Goal: Information Seeking & Learning: Compare options

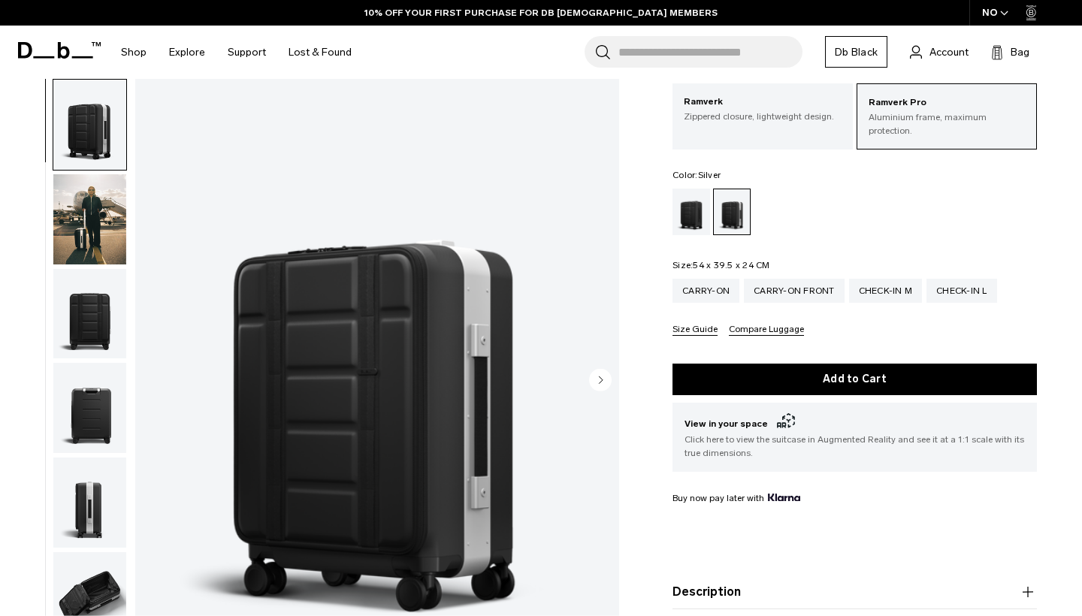
scroll to position [82, 0]
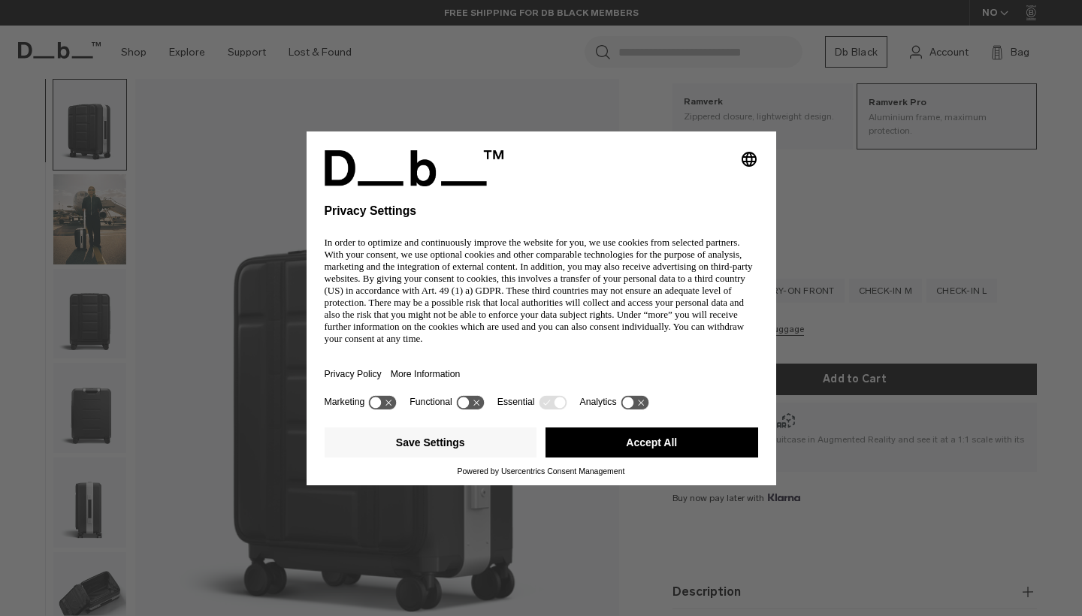
click at [840, 189] on div "Selecting an option will immediately change the language Privacy Settings In or…" at bounding box center [541, 308] width 1082 height 616
click at [663, 451] on button "Accept All" at bounding box center [652, 443] width 213 height 30
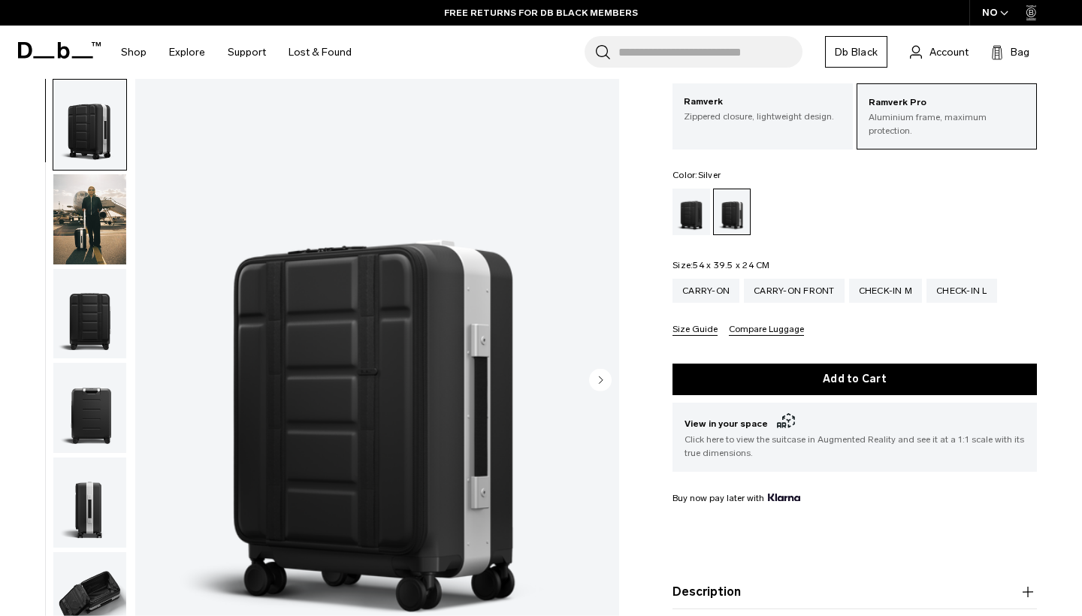
scroll to position [0, 0]
click at [710, 279] on div "Carry-on" at bounding box center [706, 291] width 67 height 24
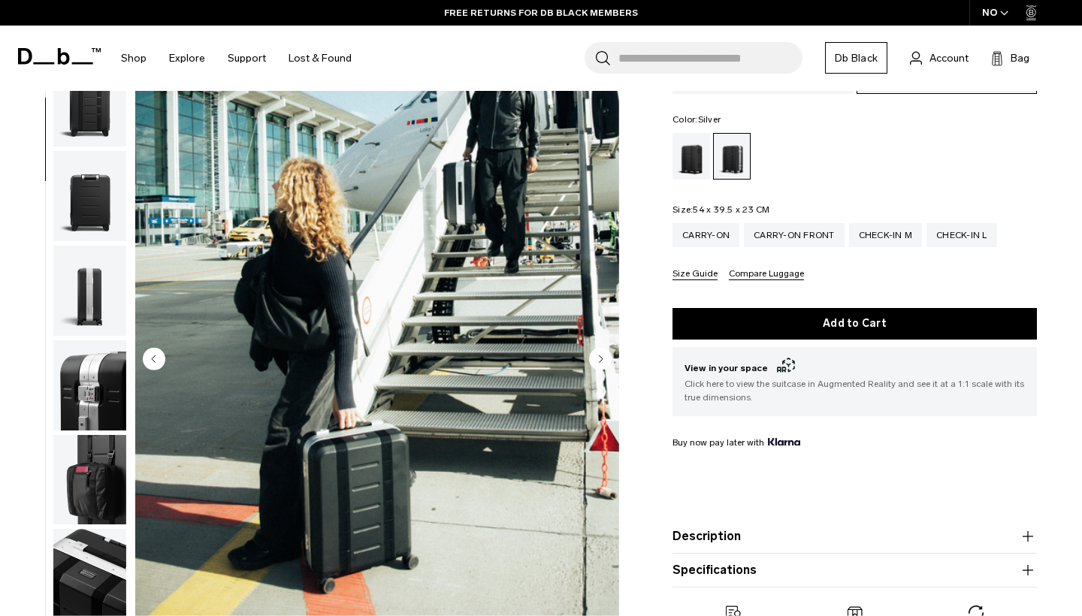
scroll to position [126, 0]
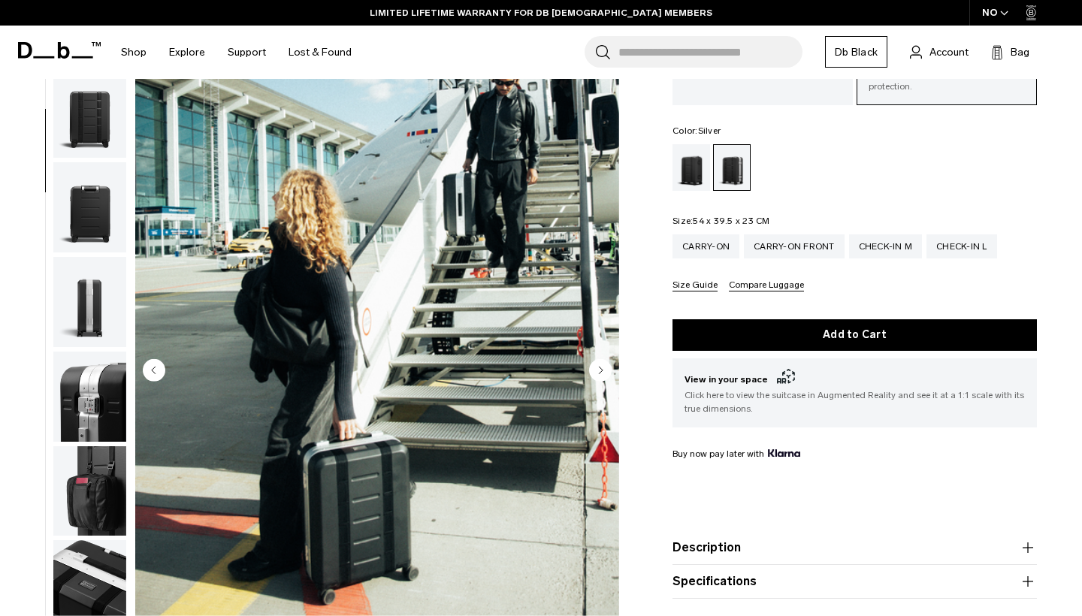
click at [598, 359] on circle "Next slide" at bounding box center [600, 370] width 23 height 23
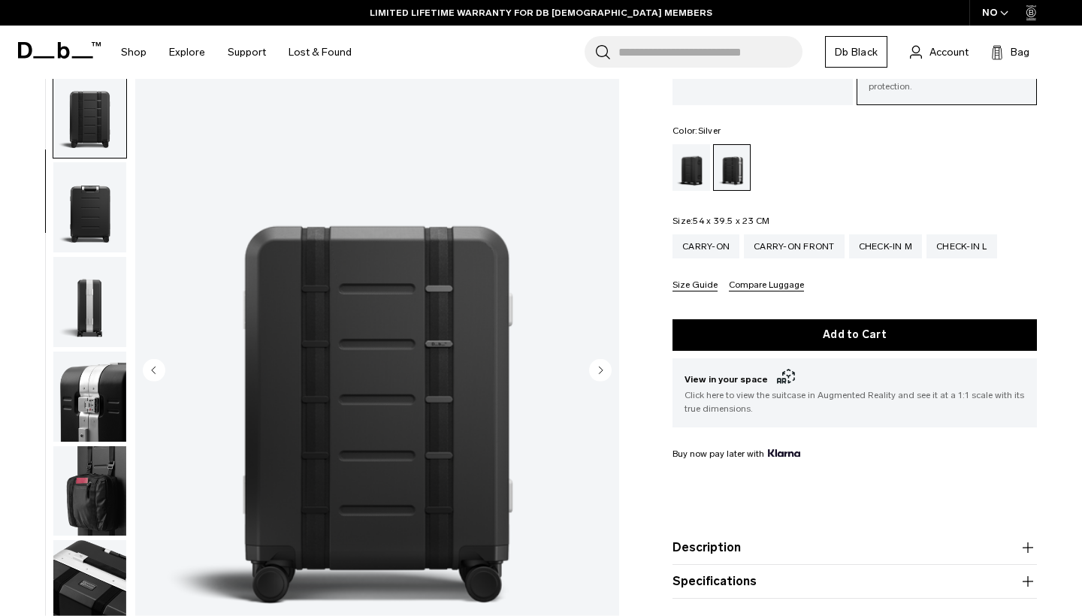
scroll to position [192, 0]
click at [598, 359] on circle "Next slide" at bounding box center [600, 370] width 23 height 23
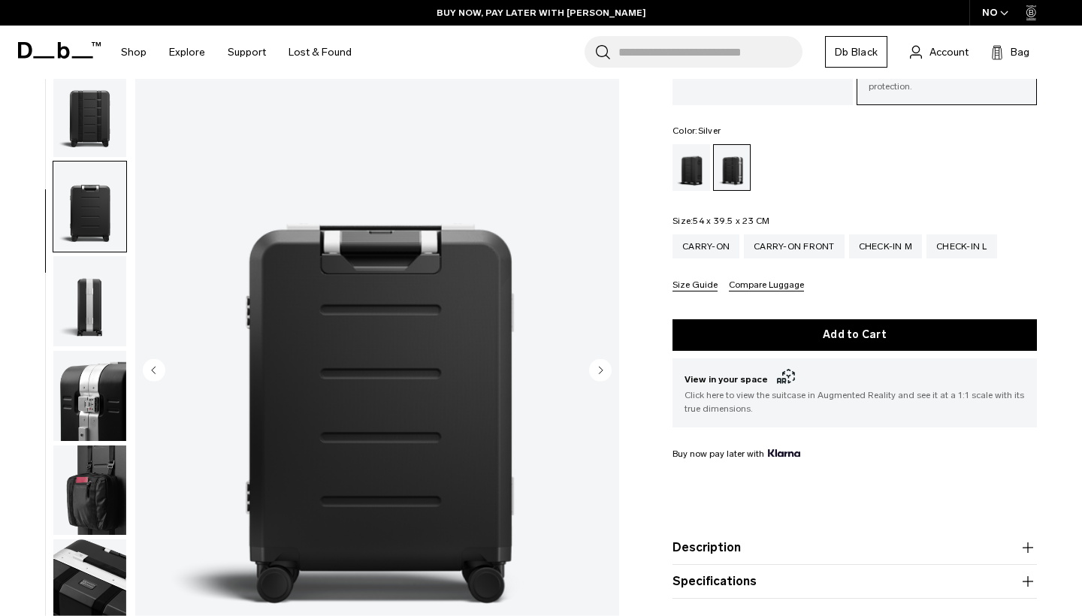
scroll to position [287, 0]
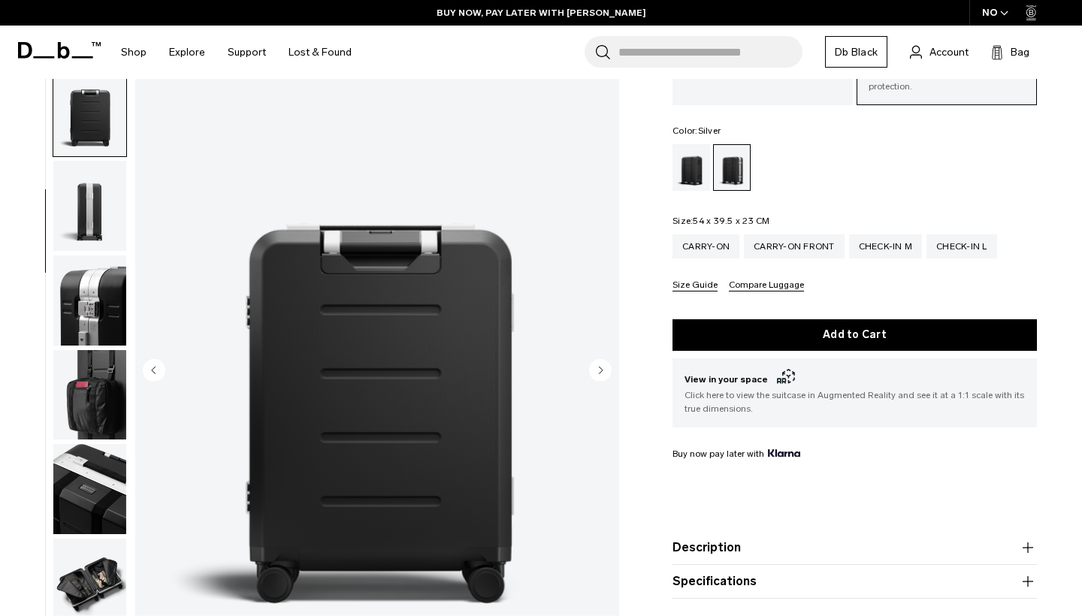
click at [598, 359] on circle "Next slide" at bounding box center [600, 370] width 23 height 23
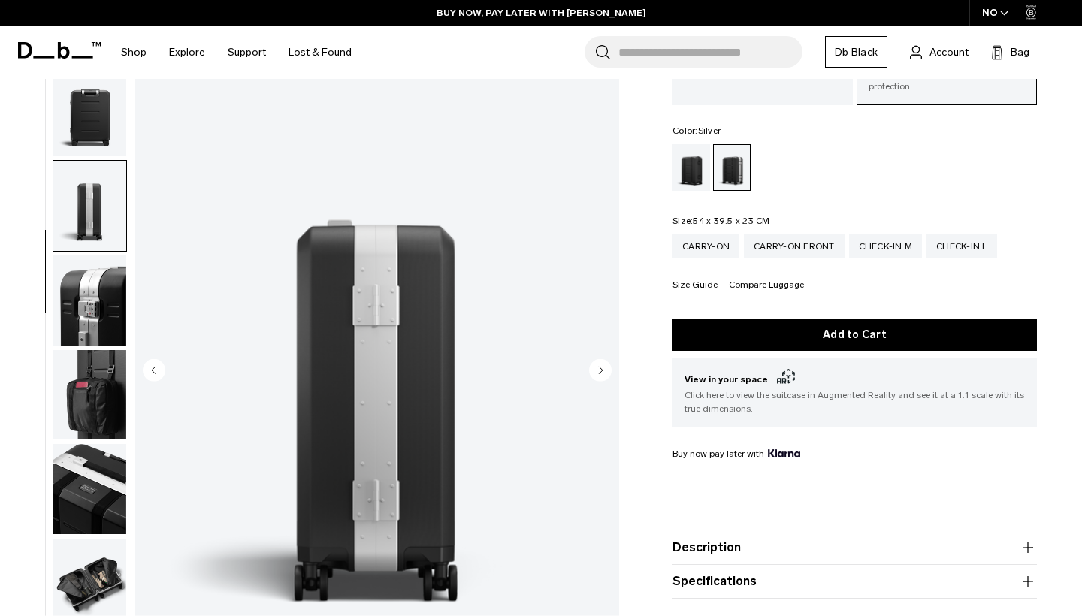
scroll to position [383, 0]
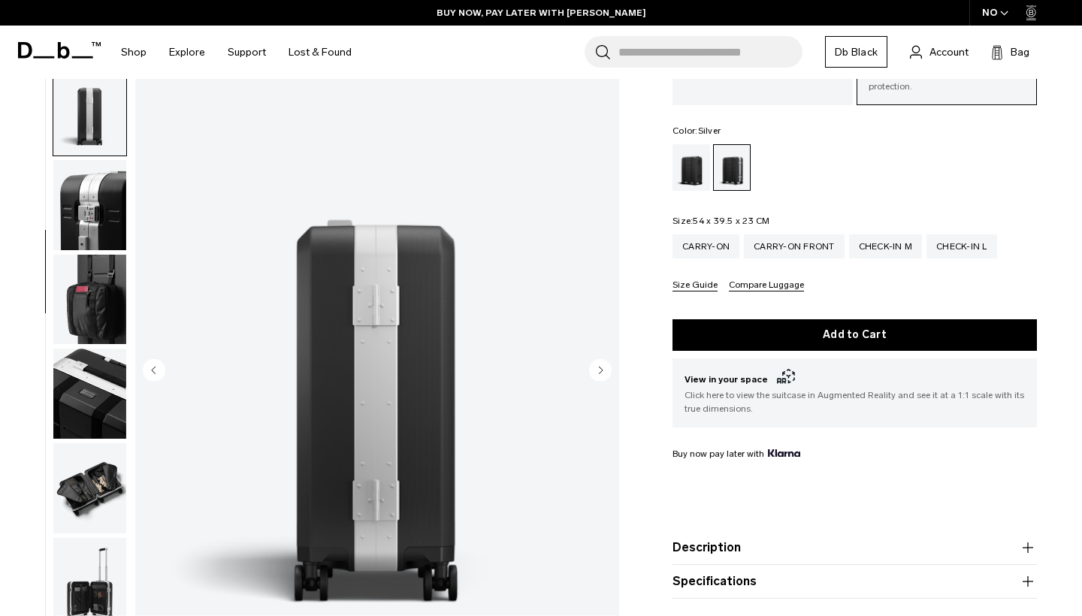
click at [598, 359] on circle "Next slide" at bounding box center [600, 370] width 23 height 23
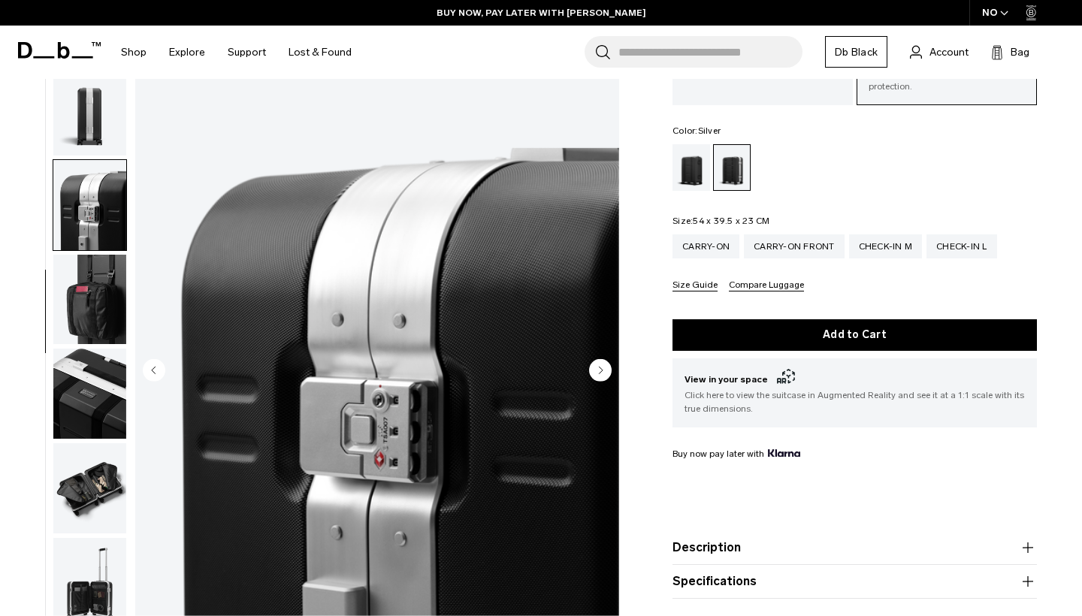
scroll to position [478, 0]
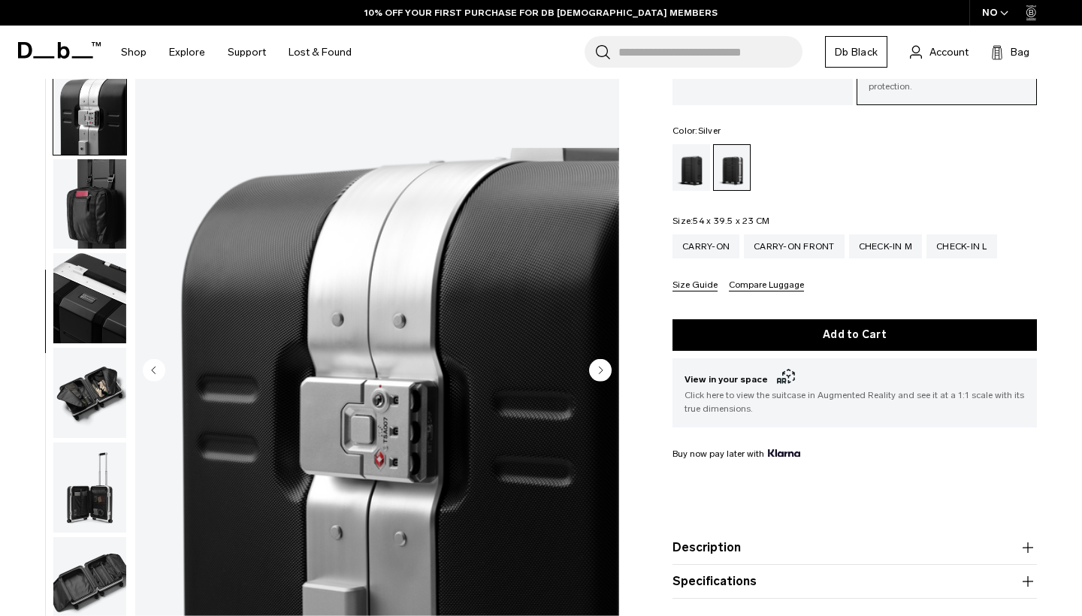
click at [598, 359] on circle "Next slide" at bounding box center [600, 370] width 23 height 23
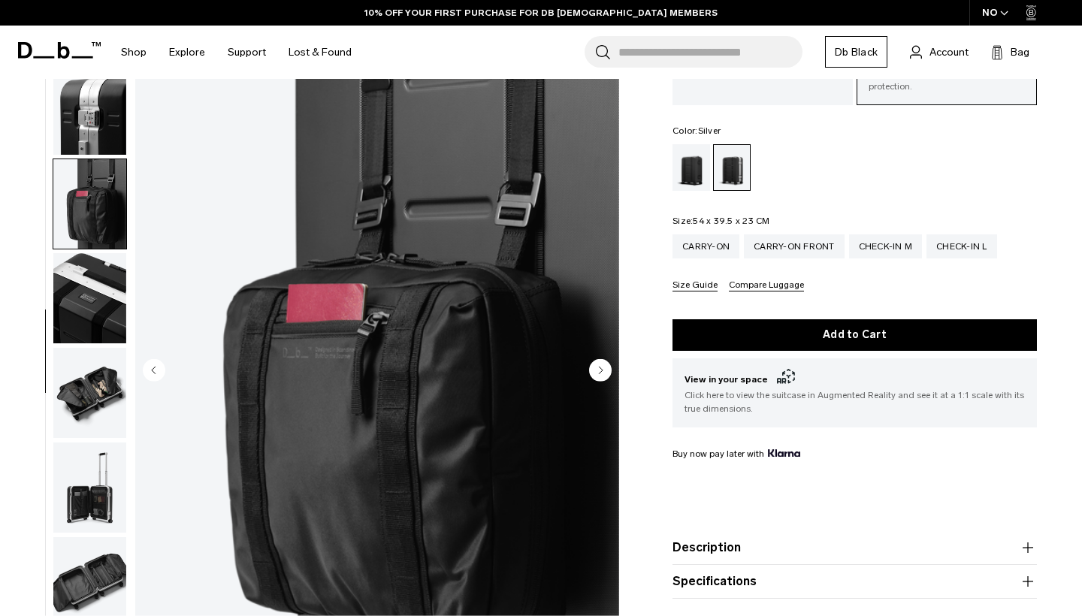
scroll to position [574, 0]
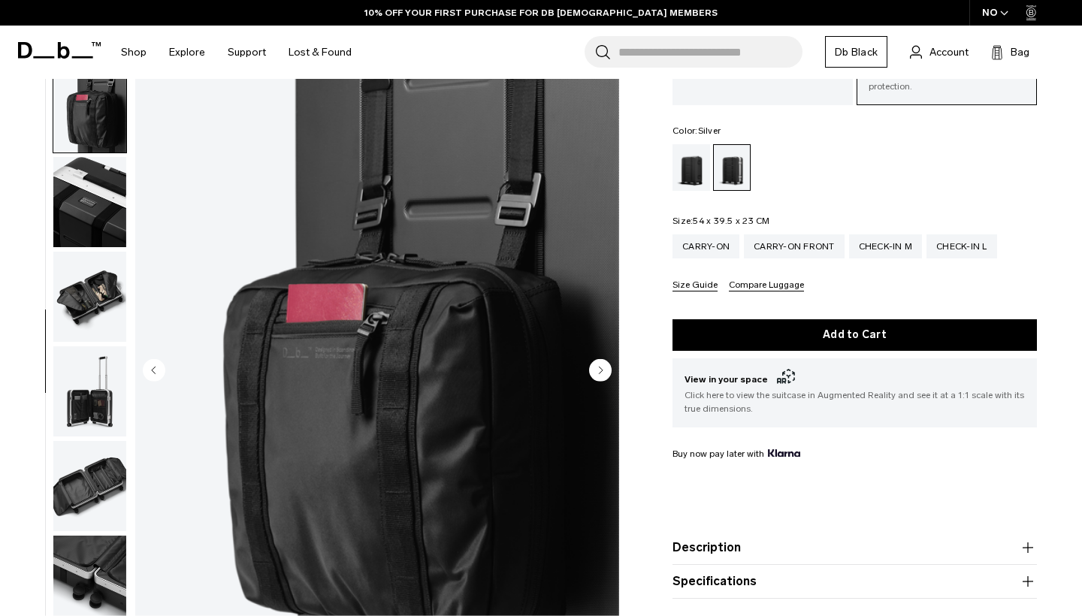
click at [598, 359] on circle "Next slide" at bounding box center [600, 370] width 23 height 23
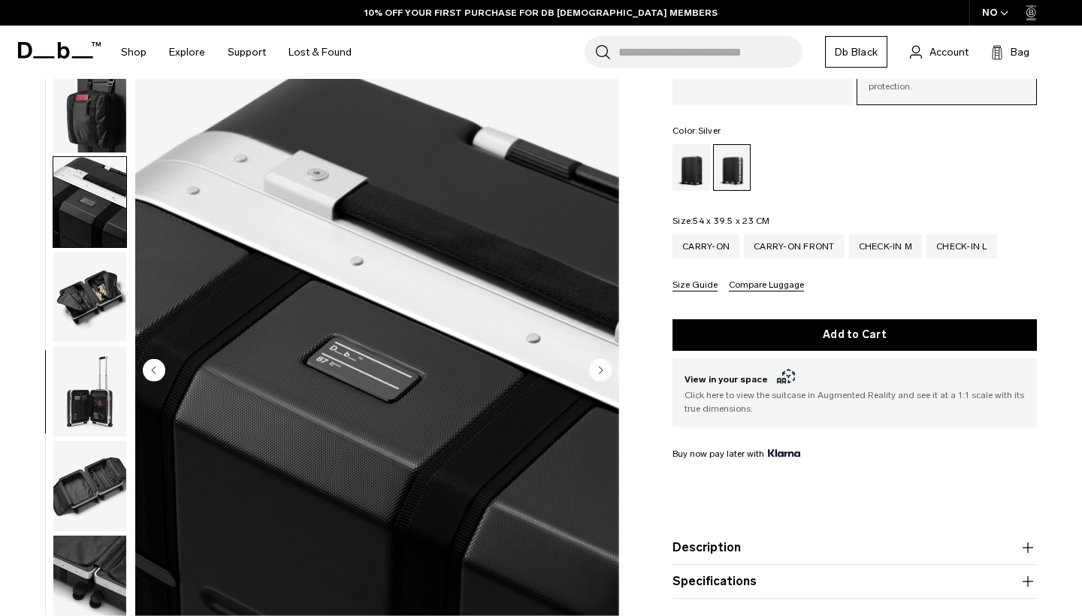
scroll to position [670, 0]
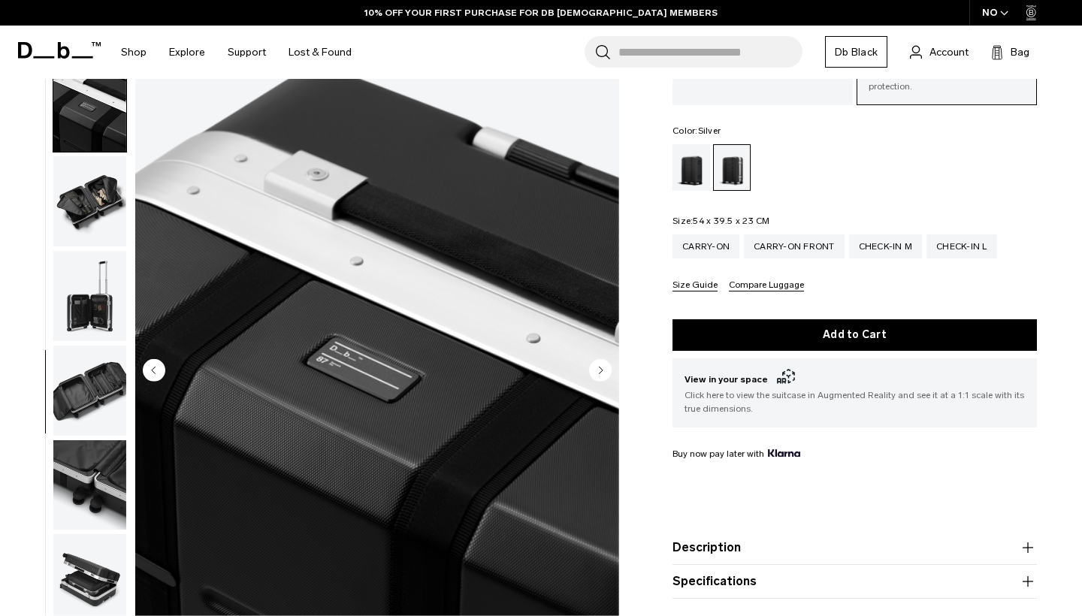
click at [598, 359] on circle "Next slide" at bounding box center [600, 370] width 23 height 23
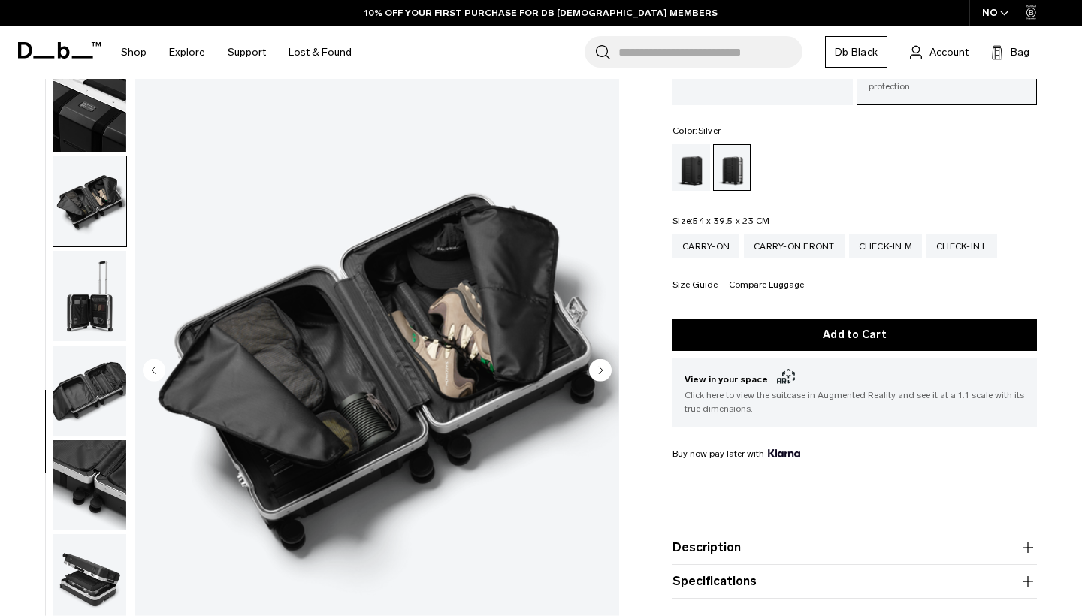
scroll to position [731, 0]
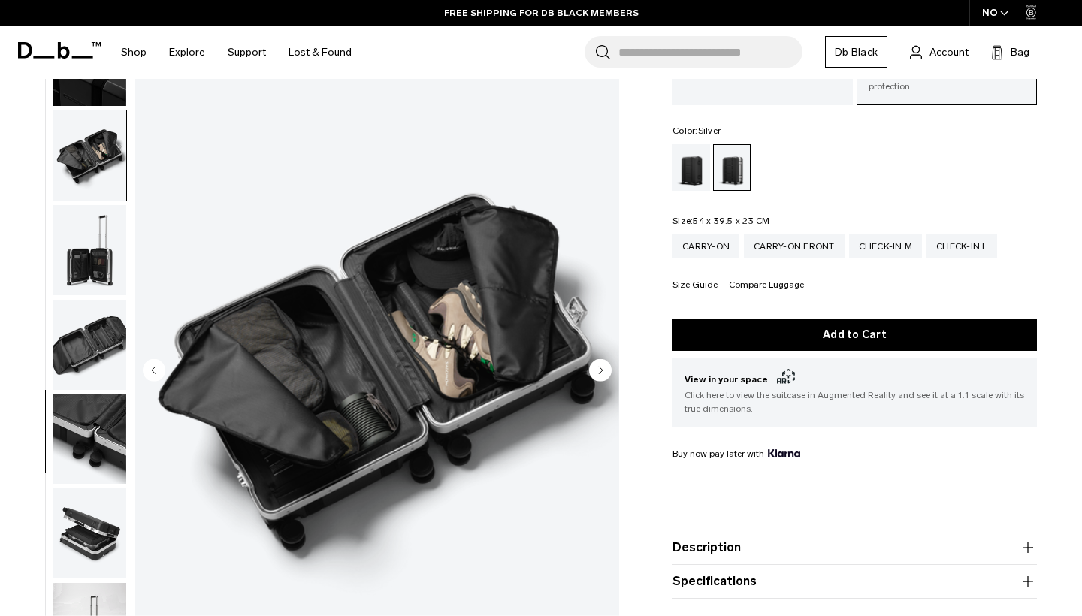
click at [598, 359] on circle "Next slide" at bounding box center [600, 370] width 23 height 23
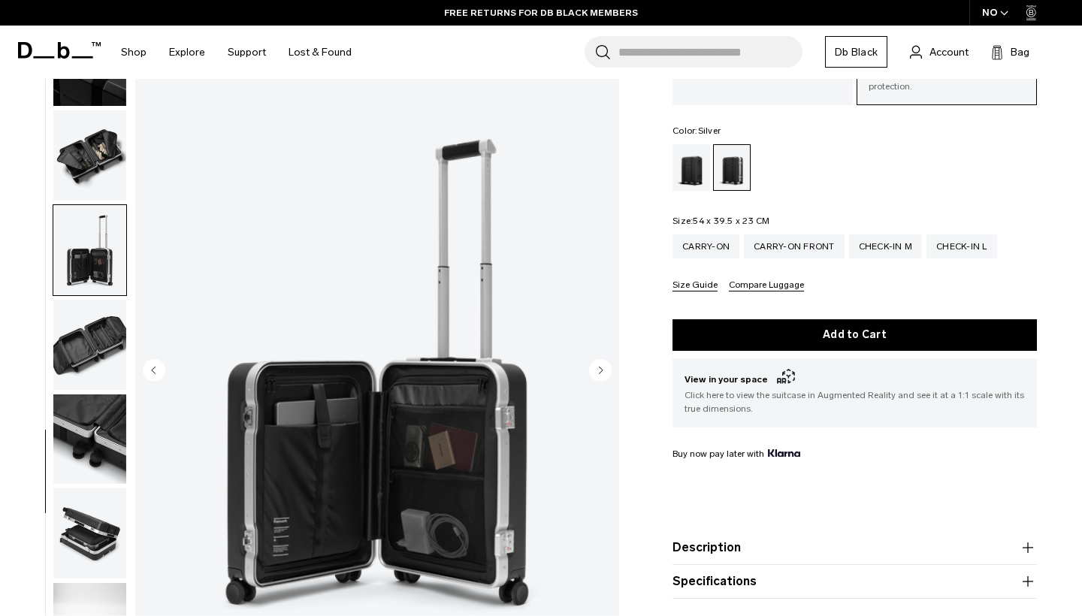
click at [598, 359] on circle "Next slide" at bounding box center [600, 370] width 23 height 23
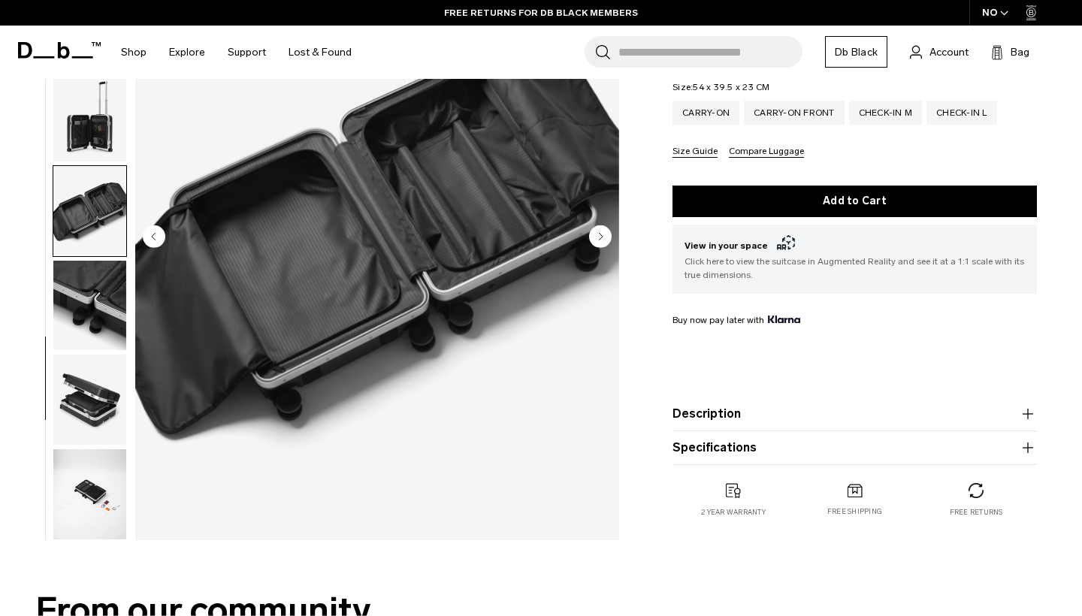
scroll to position [0, 0]
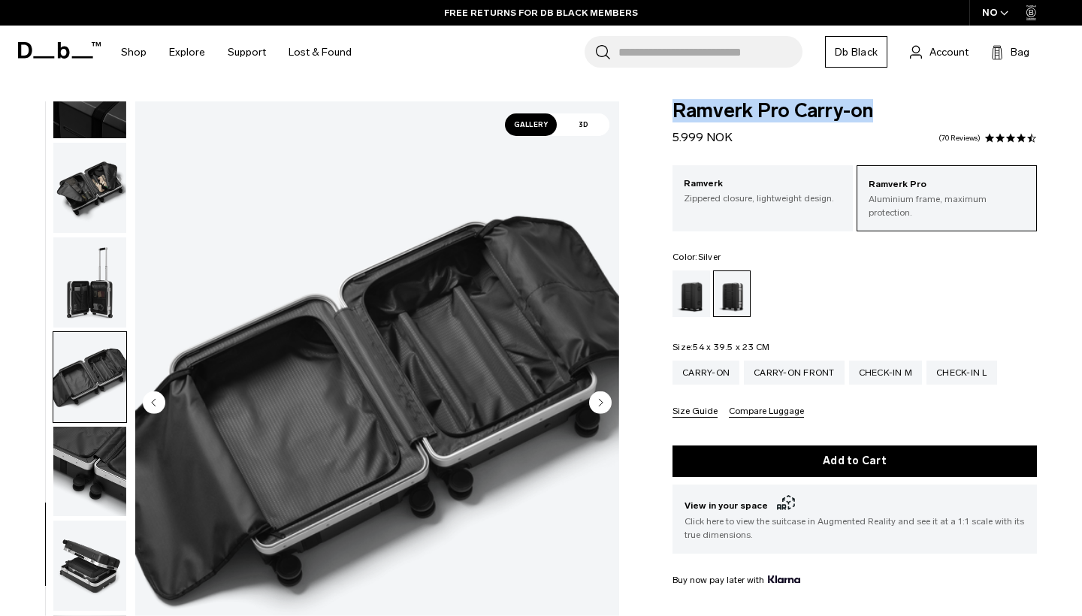
drag, startPoint x: 880, startPoint y: 115, endPoint x: 672, endPoint y: 116, distance: 208.2
click at [672, 116] on div "Ramverk Pro Carry-on 5.999 NOK 4.6 star rating 70 Reviews Ramverk Pro Aluminium…" at bounding box center [855, 454] width 455 height 707
copy span "Ramverk Pro Carry-on"
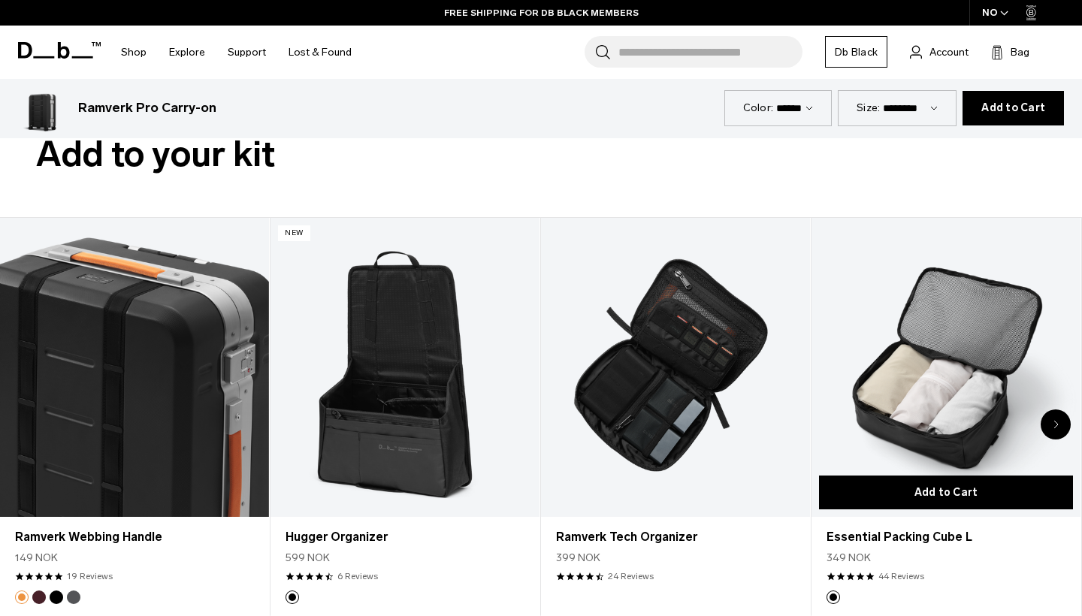
scroll to position [3090, 0]
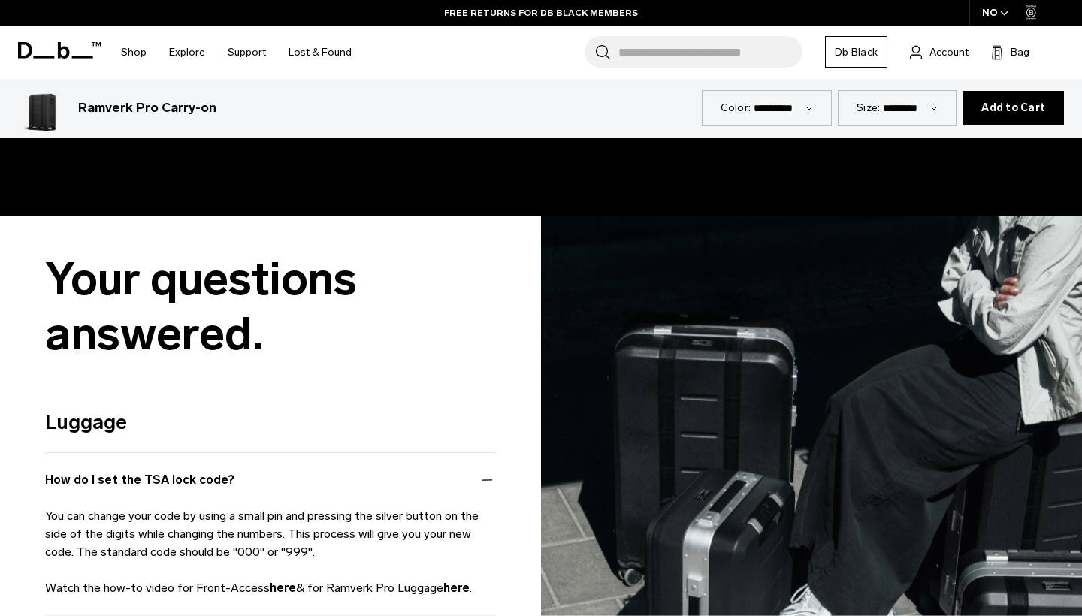
scroll to position [4021, 0]
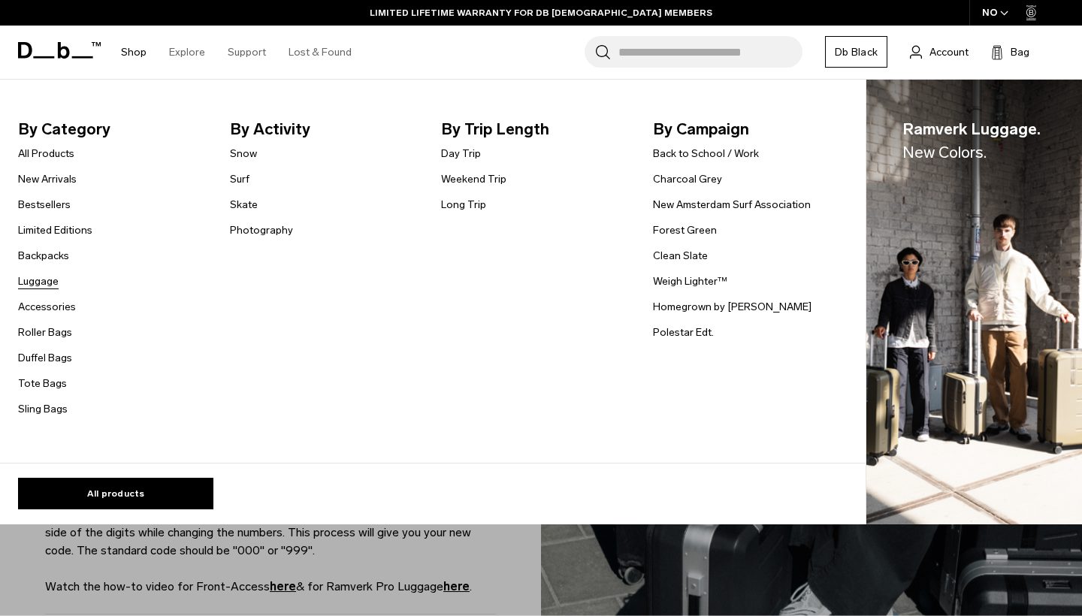
click at [56, 284] on link "Luggage" at bounding box center [38, 282] width 41 height 16
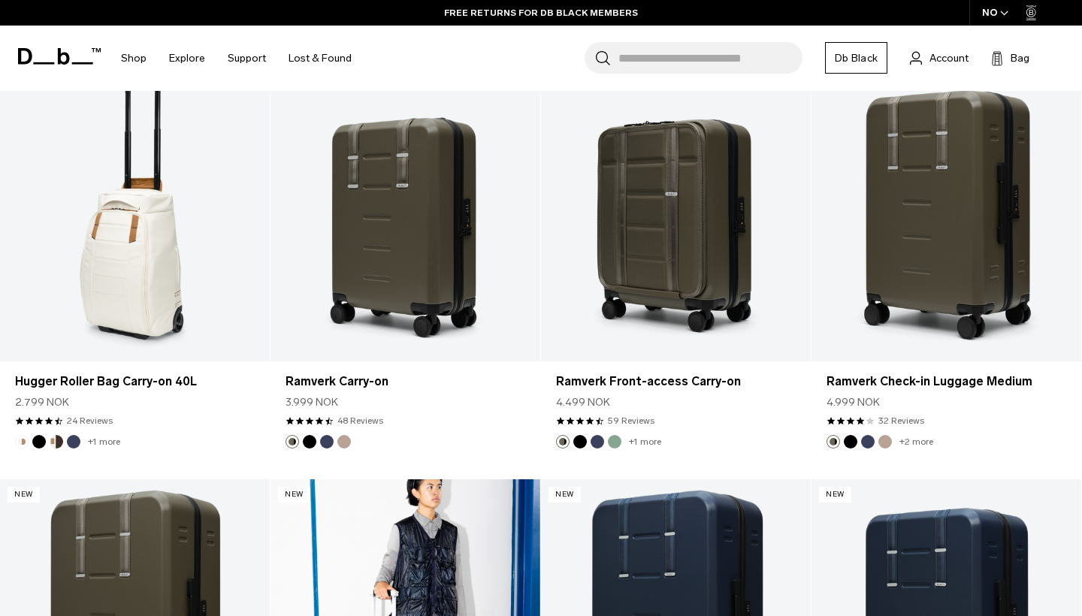
scroll to position [4916, 0]
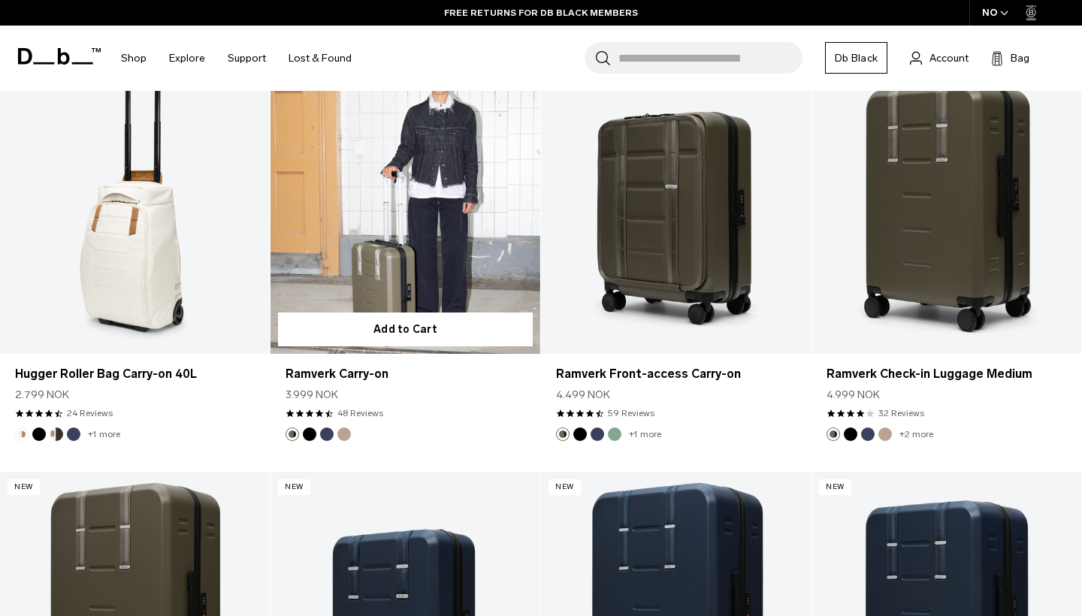
click at [418, 266] on link "Ramverk Carry-on" at bounding box center [406, 204] width 270 height 300
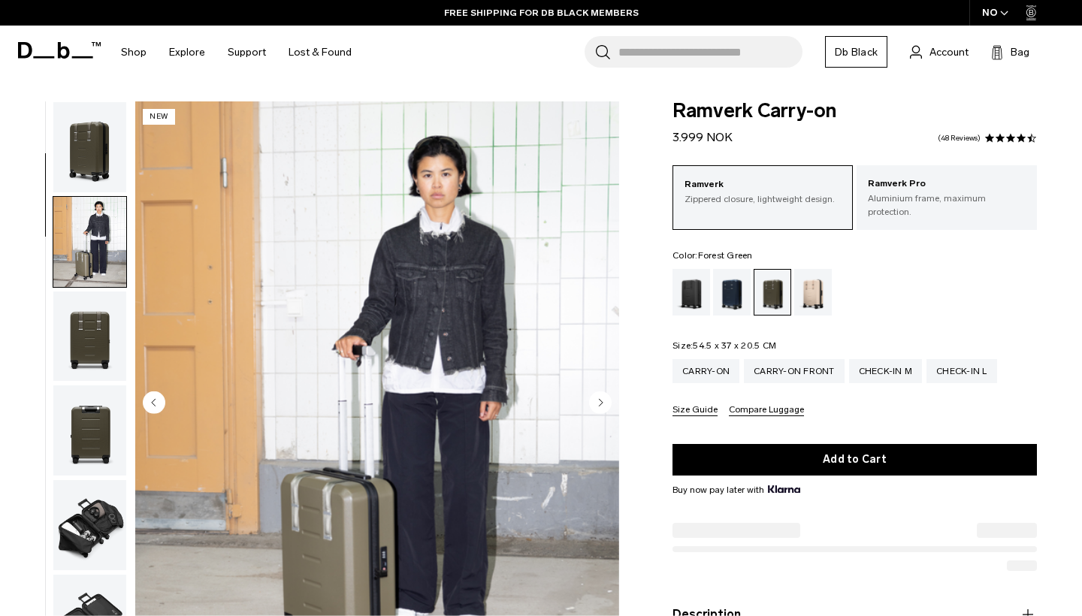
scroll to position [95, 0]
